Goal: Understand process/instructions: Learn how to perform a task or action

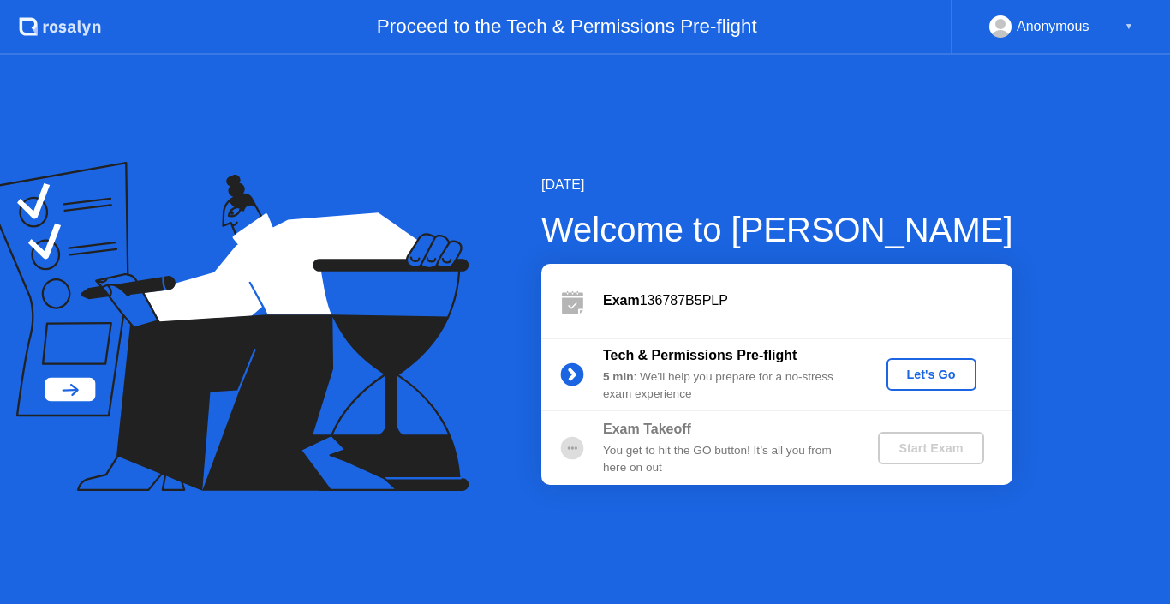
click at [952, 373] on div "Let's Go" at bounding box center [931, 374] width 76 height 14
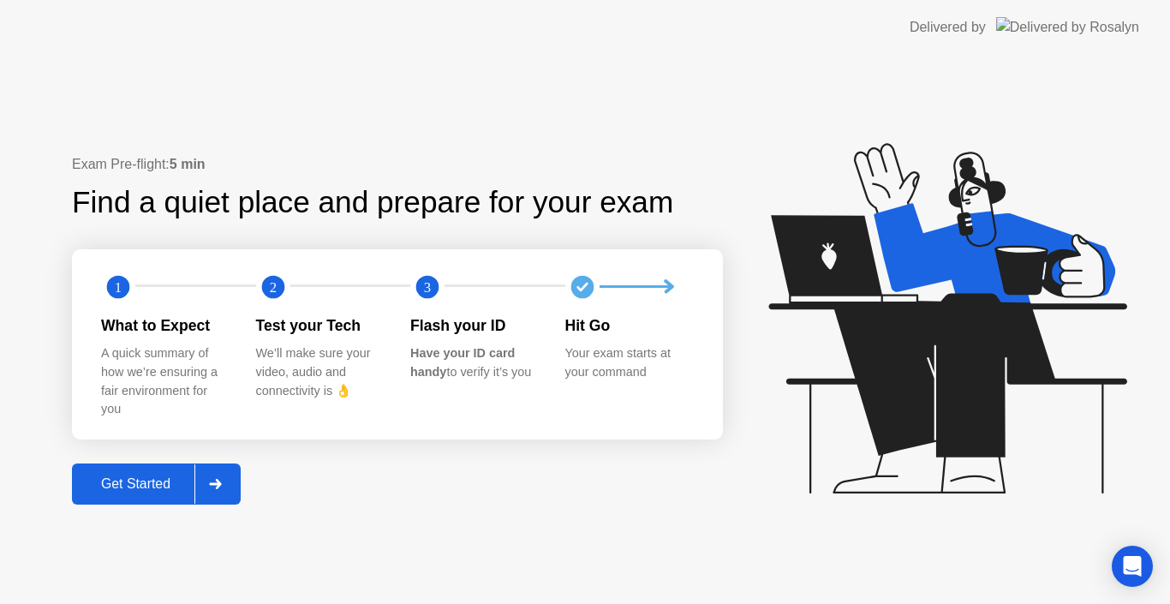
click at [148, 491] on div "Get Started" at bounding box center [135, 483] width 117 height 15
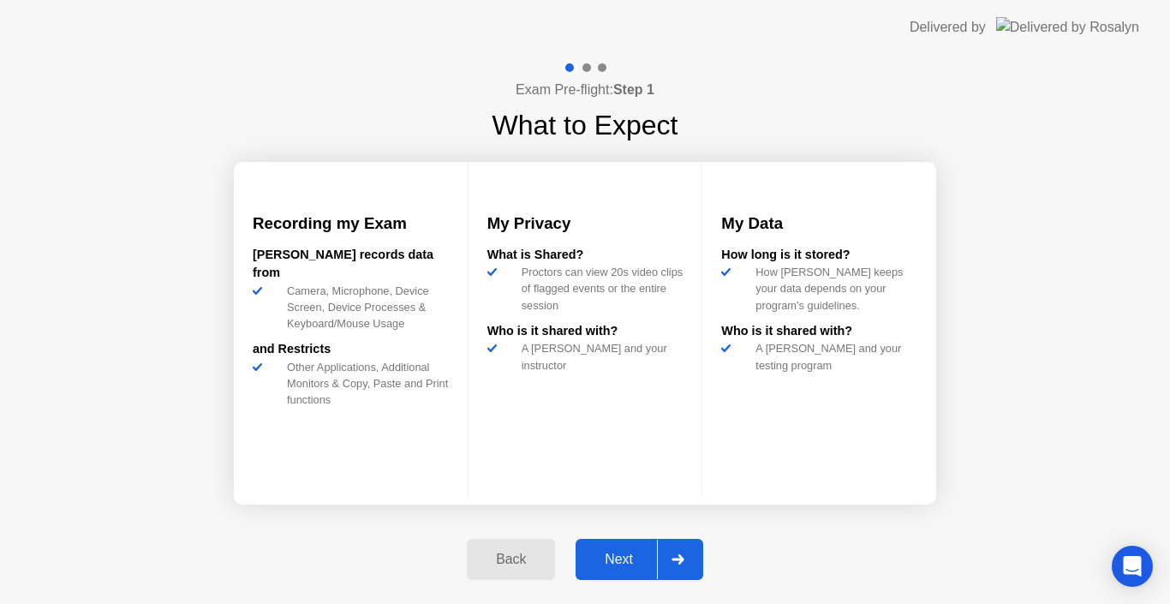
click at [600, 566] on div "Next" at bounding box center [619, 558] width 76 height 15
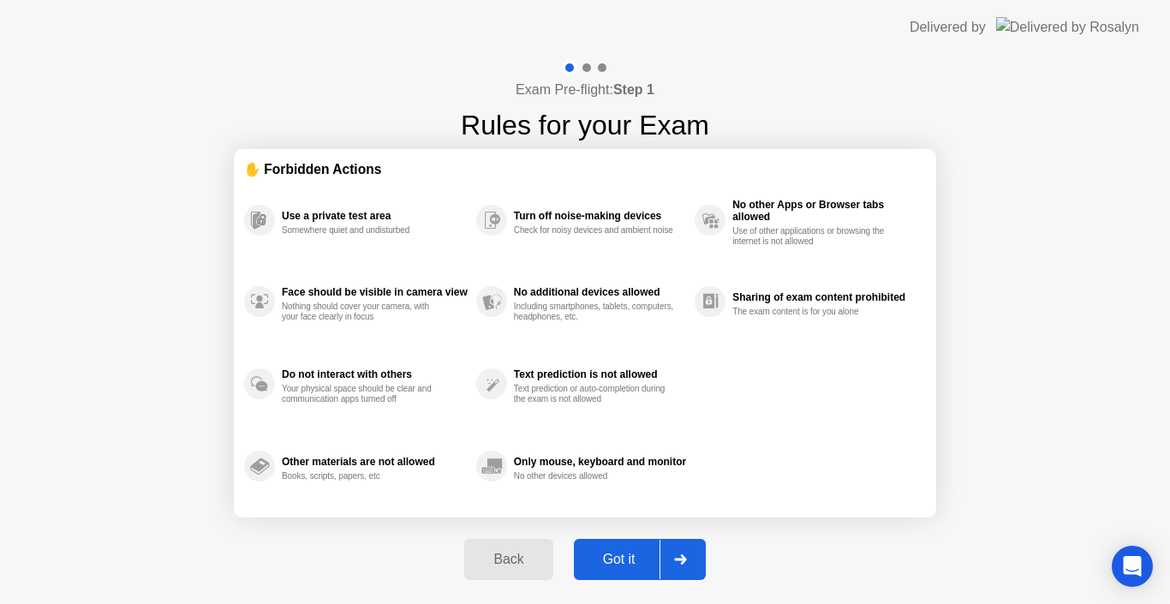
click at [609, 565] on div "Got it" at bounding box center [619, 558] width 80 height 15
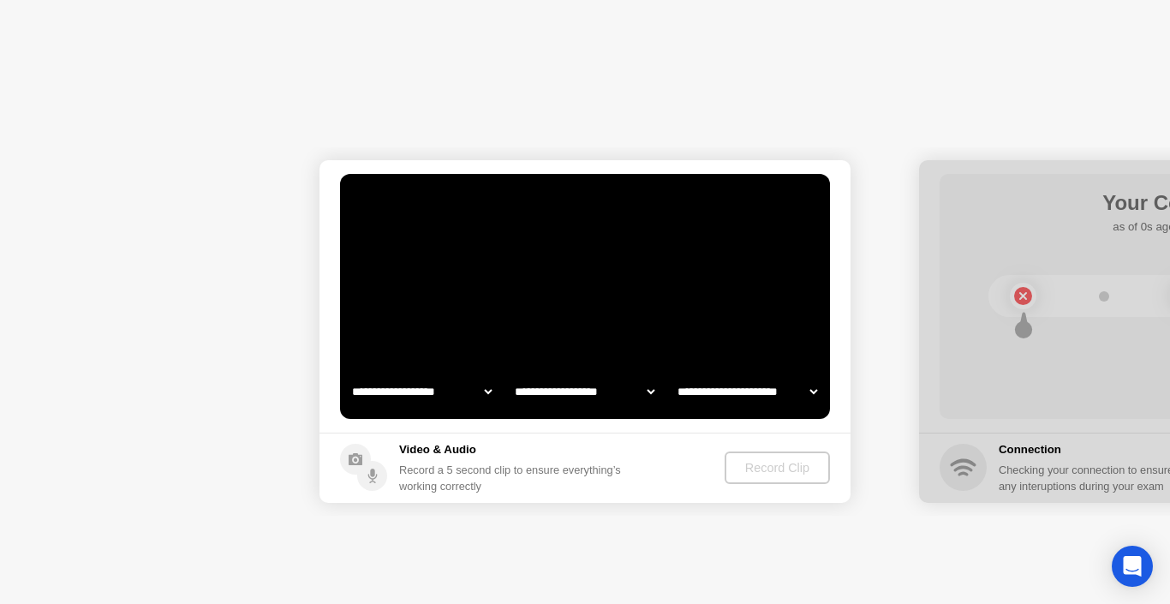
select select "**********"
select select "*******"
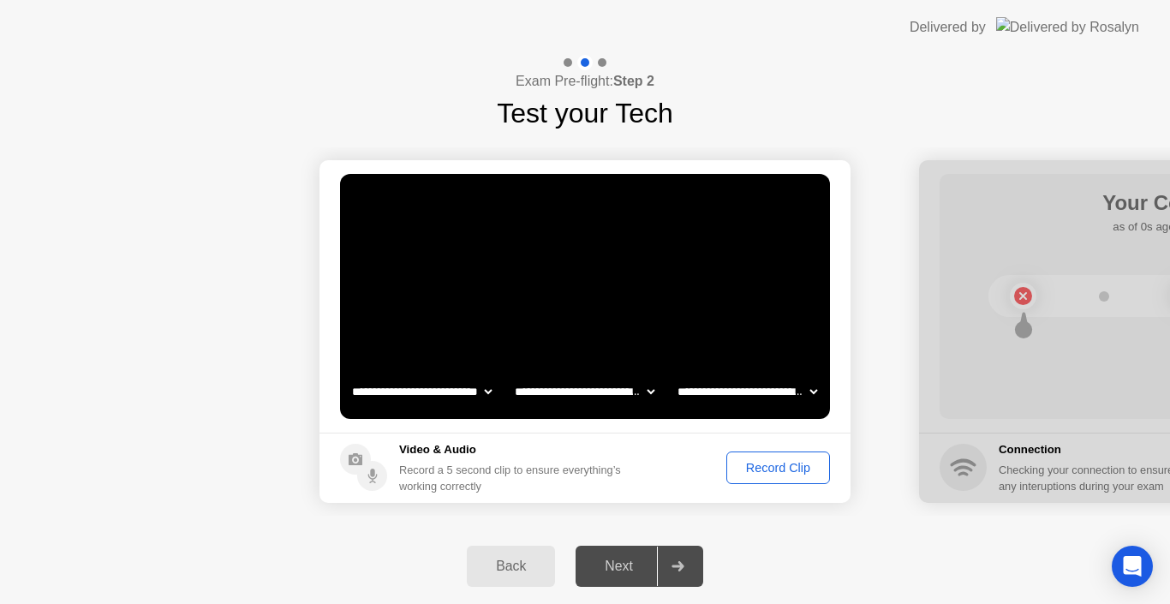
click at [759, 467] on div "Record Clip" at bounding box center [778, 468] width 92 height 14
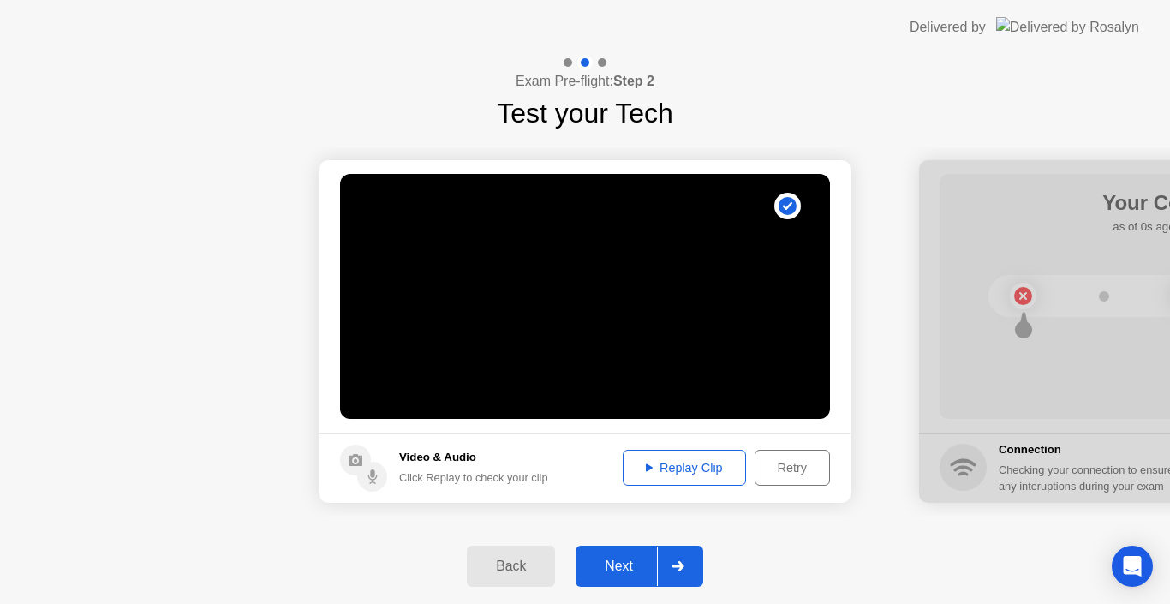
click at [670, 469] on div "Replay Clip" at bounding box center [683, 468] width 111 height 14
click at [628, 565] on div "Next" at bounding box center [619, 565] width 76 height 15
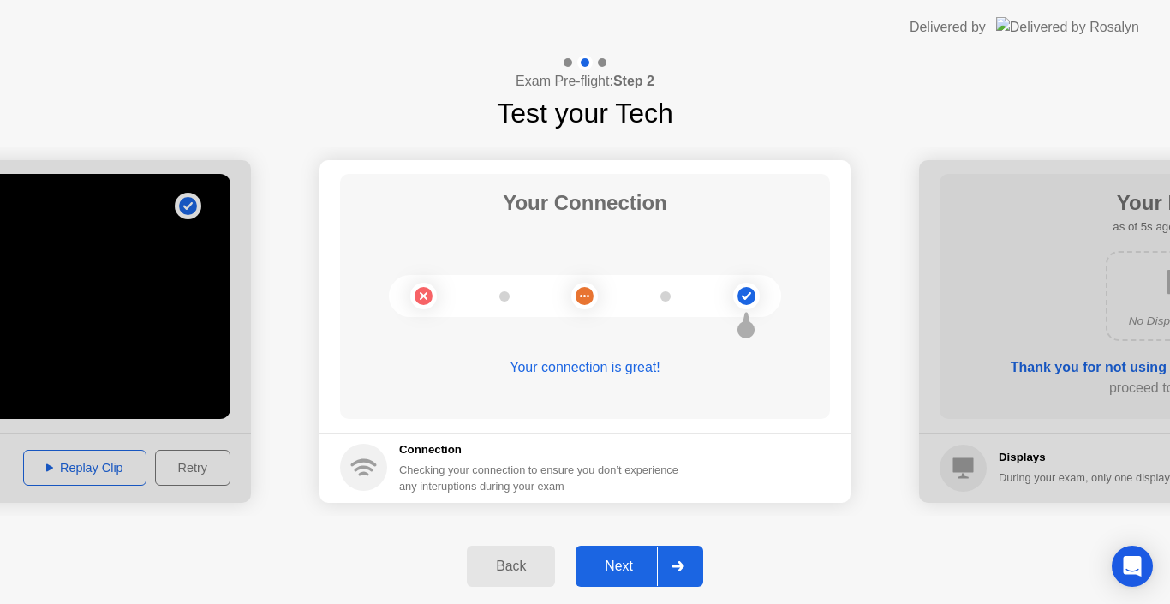
click at [630, 566] on div "Next" at bounding box center [619, 565] width 76 height 15
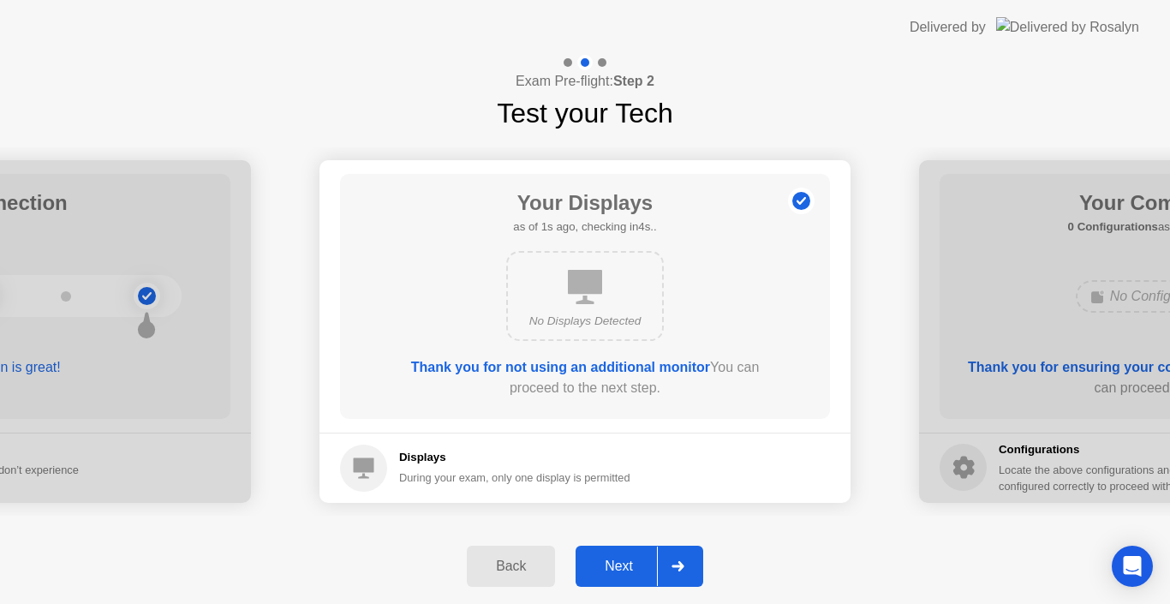
click at [631, 567] on div "Next" at bounding box center [619, 565] width 76 height 15
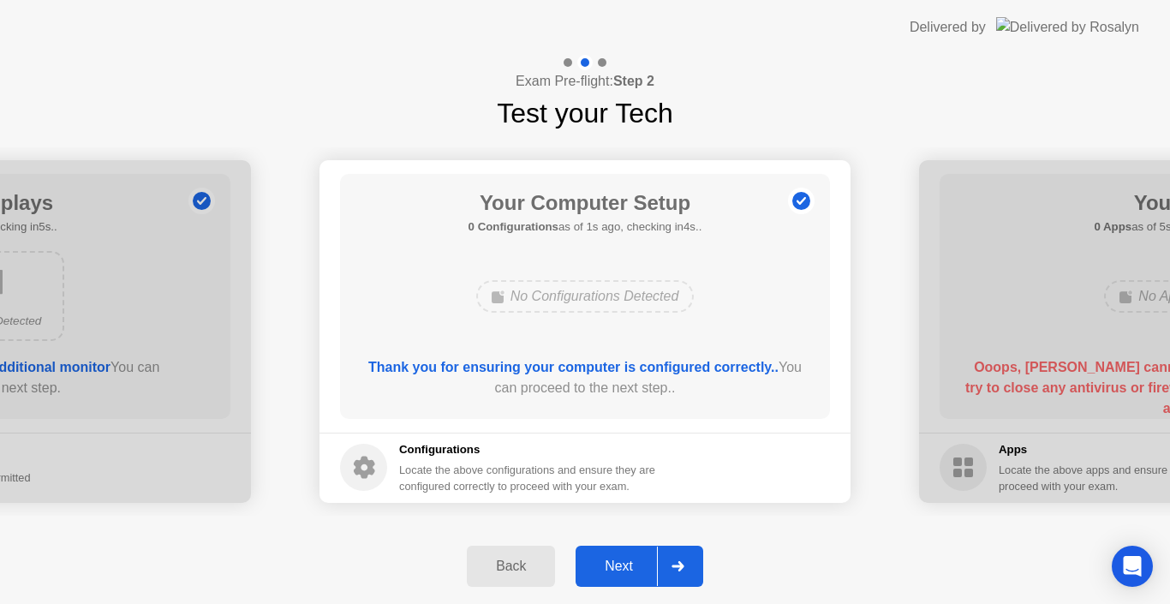
click at [631, 567] on div "Next" at bounding box center [619, 565] width 76 height 15
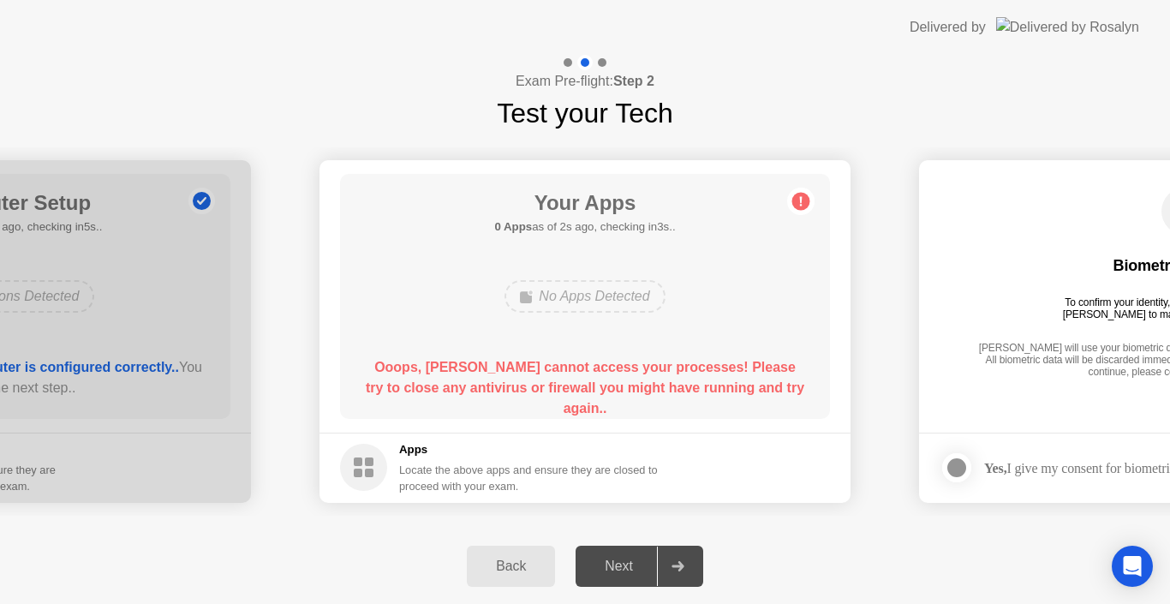
click at [801, 201] on icon at bounding box center [801, 200] width 3 height 9
drag, startPoint x: 637, startPoint y: 384, endPoint x: 622, endPoint y: 402, distance: 22.5
click at [637, 388] on b "Ooops, [PERSON_NAME] cannot access your processes! Please try to close any anti…" at bounding box center [585, 388] width 438 height 56
click at [488, 497] on footer "Apps Locate the above apps and ensure they are closed to proceed with your exam." at bounding box center [584, 467] width 531 height 70
